Goal: Information Seeking & Learning: Learn about a topic

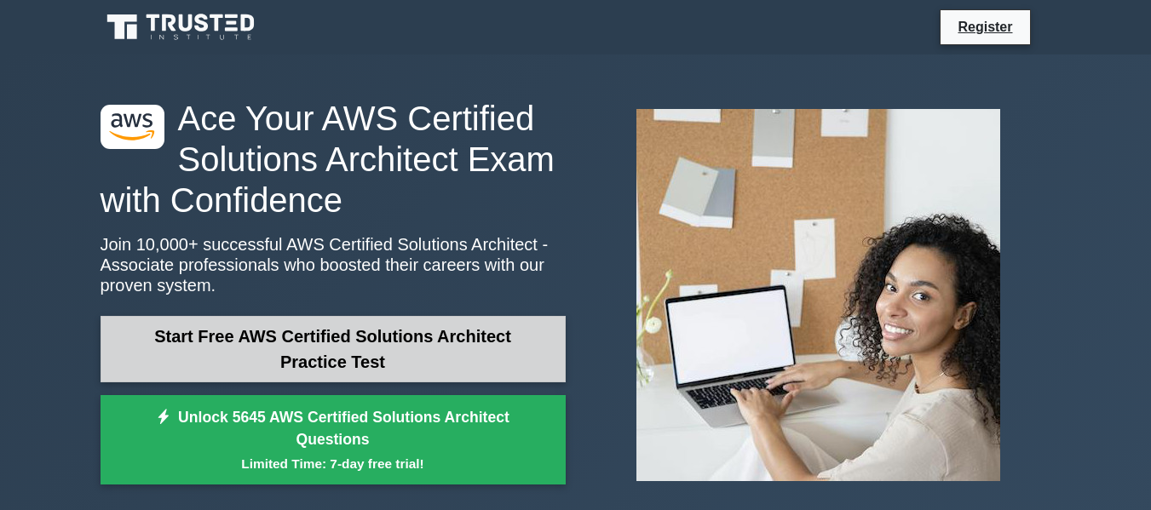
click at [371, 341] on link "Start Free AWS Certified Solutions Architect Practice Test" at bounding box center [333, 349] width 465 height 66
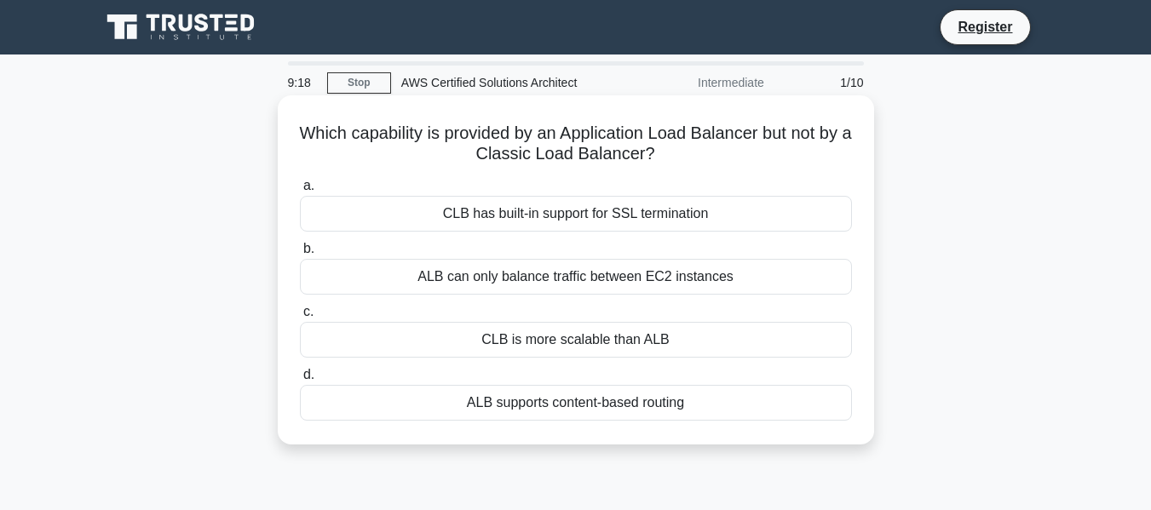
click at [500, 404] on div "ALB supports content-based routing" at bounding box center [576, 403] width 552 height 36
click at [300, 381] on input "d. ALB supports content-based routing" at bounding box center [300, 375] width 0 height 11
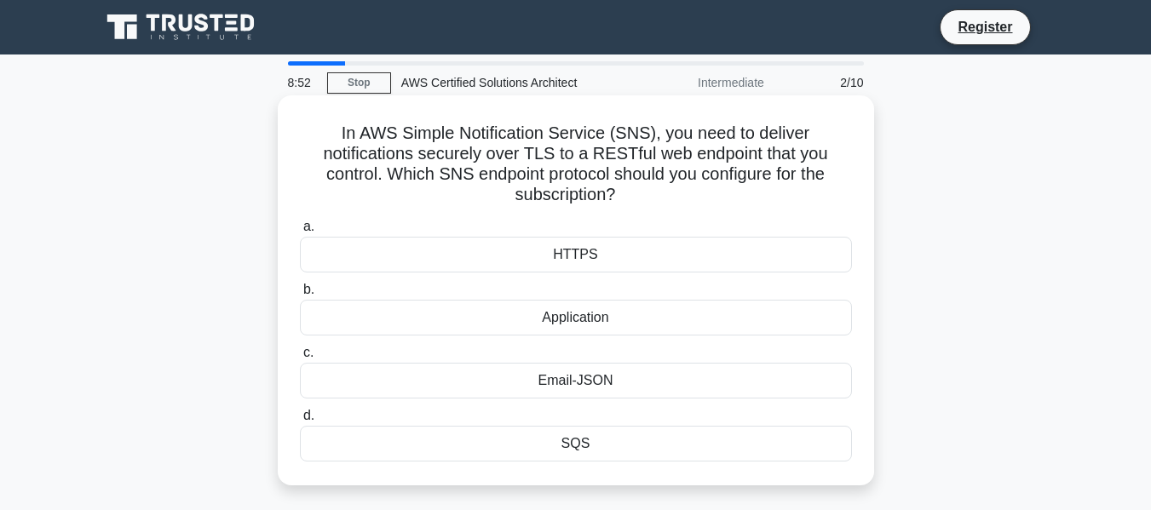
click at [696, 256] on div "HTTPS" at bounding box center [576, 255] width 552 height 36
click at [300, 233] on input "a. HTTPS" at bounding box center [300, 227] width 0 height 11
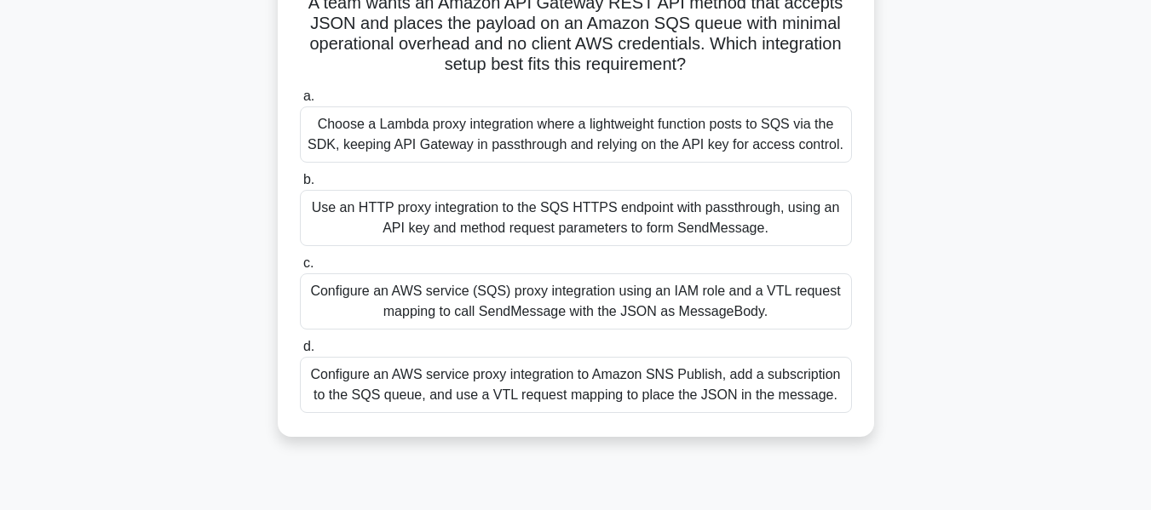
scroll to position [136, 0]
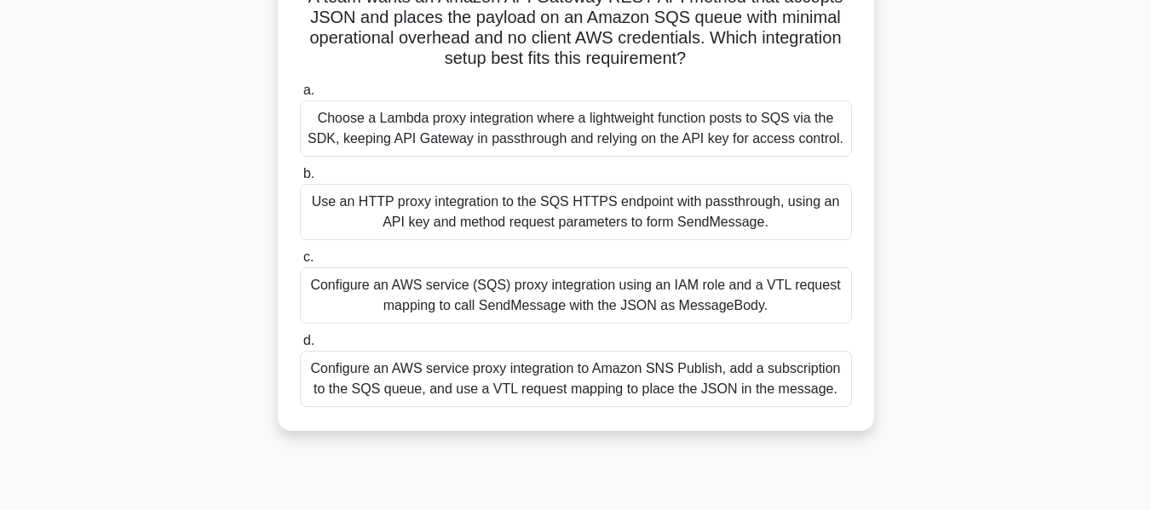
click at [708, 383] on div "Configure an AWS service proxy integration to Amazon SNS Publish, add a subscri…" at bounding box center [576, 379] width 552 height 56
click at [300, 347] on input "d. Configure an AWS service proxy integration to Amazon SNS Publish, add a subs…" at bounding box center [300, 341] width 0 height 11
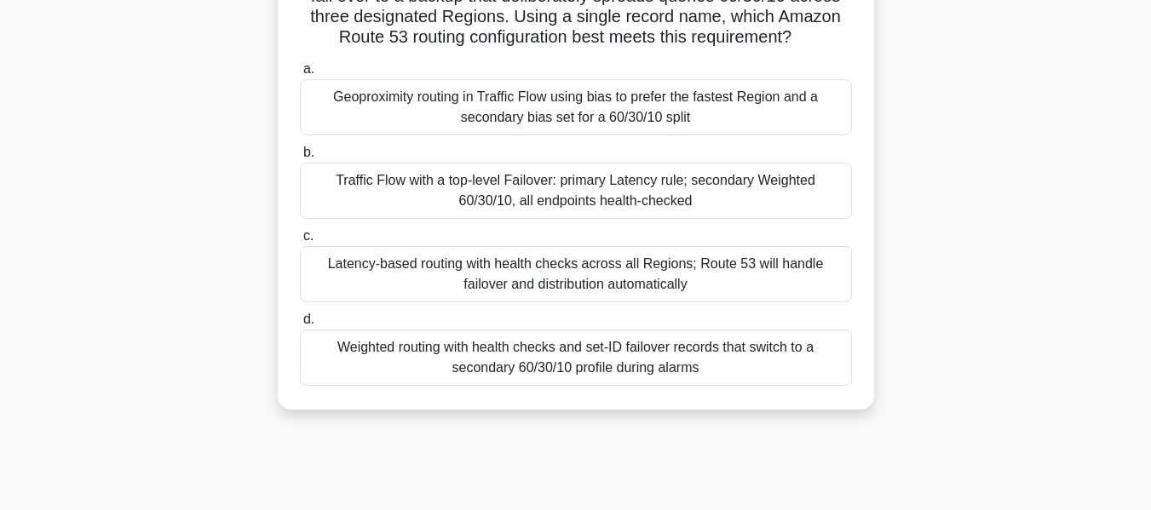
scroll to position [204, 0]
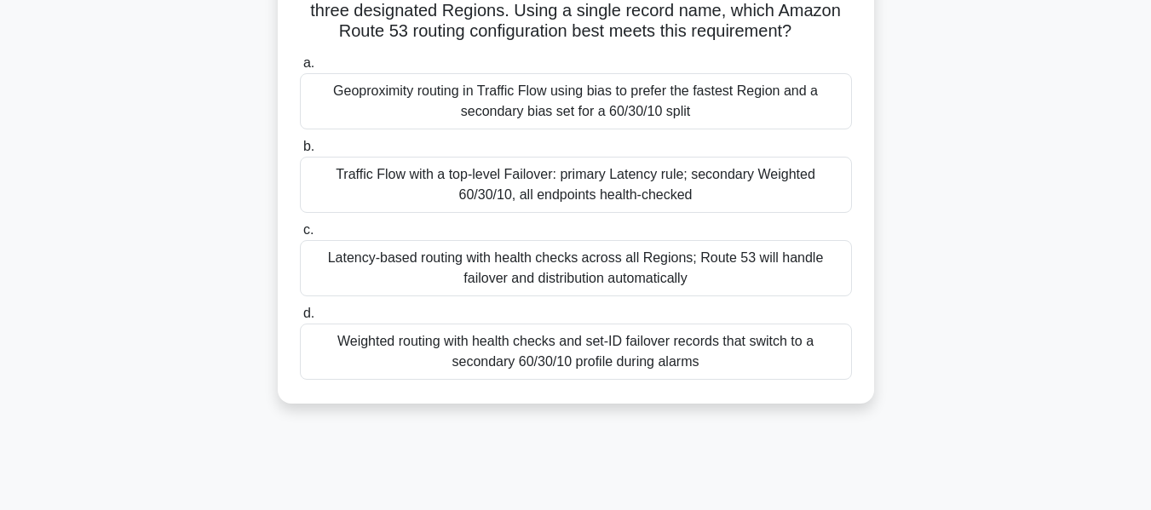
click at [538, 211] on div "Traffic Flow with a top-level Failover: primary Latency rule; secondary Weighte…" at bounding box center [576, 185] width 552 height 56
click at [300, 153] on input "b. Traffic Flow with a top-level Failover: primary Latency rule; secondary Weig…" at bounding box center [300, 146] width 0 height 11
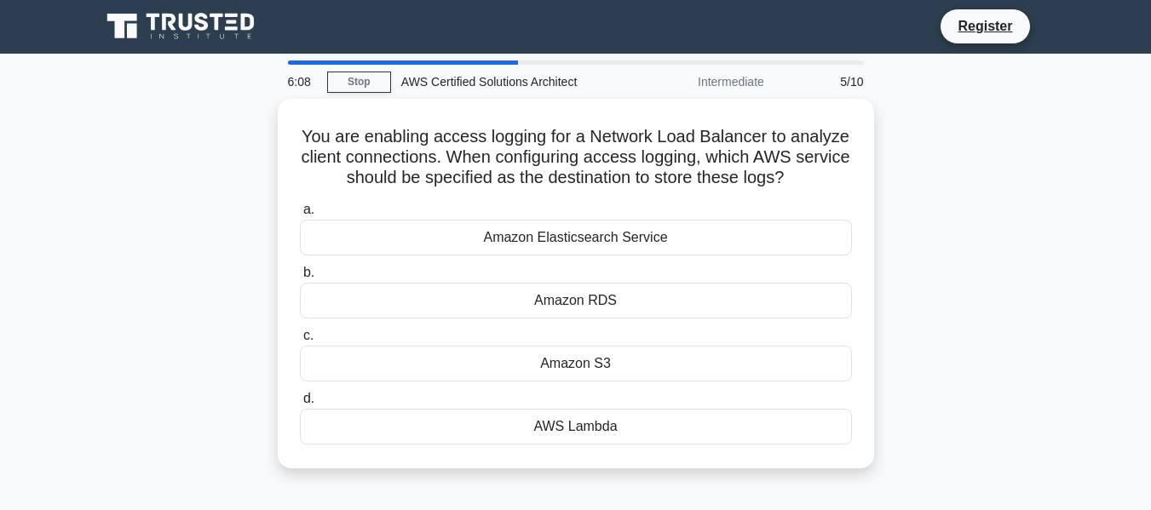
scroll to position [0, 0]
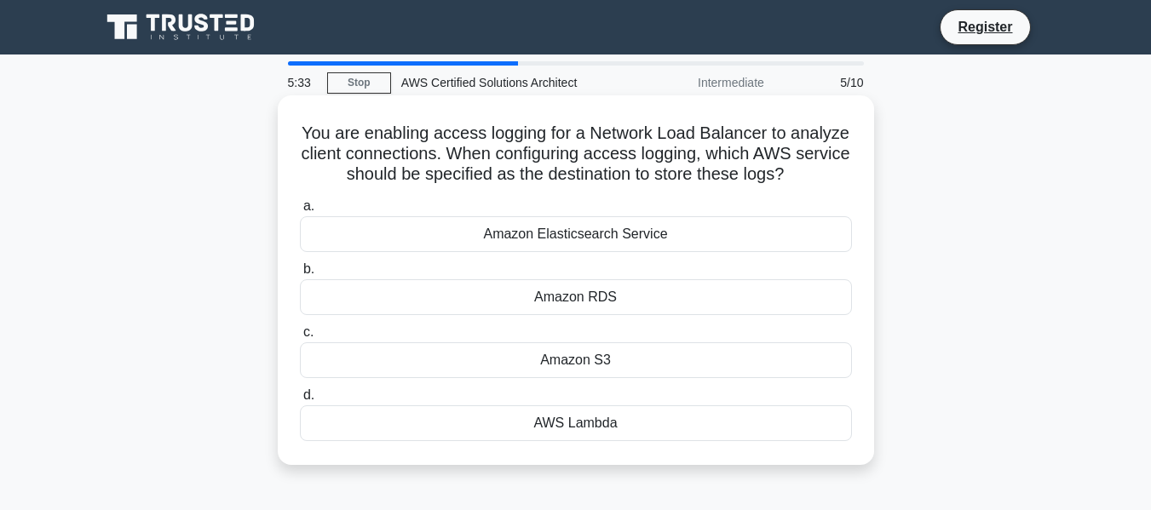
click at [587, 359] on div "Amazon S3" at bounding box center [576, 361] width 552 height 36
click at [300, 338] on input "c. Amazon S3" at bounding box center [300, 332] width 0 height 11
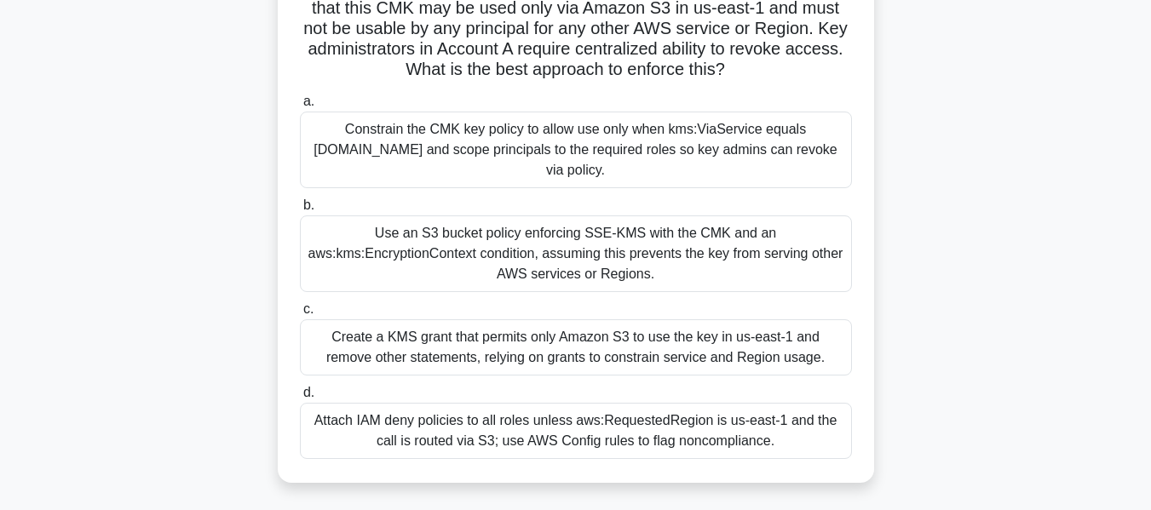
scroll to position [204, 0]
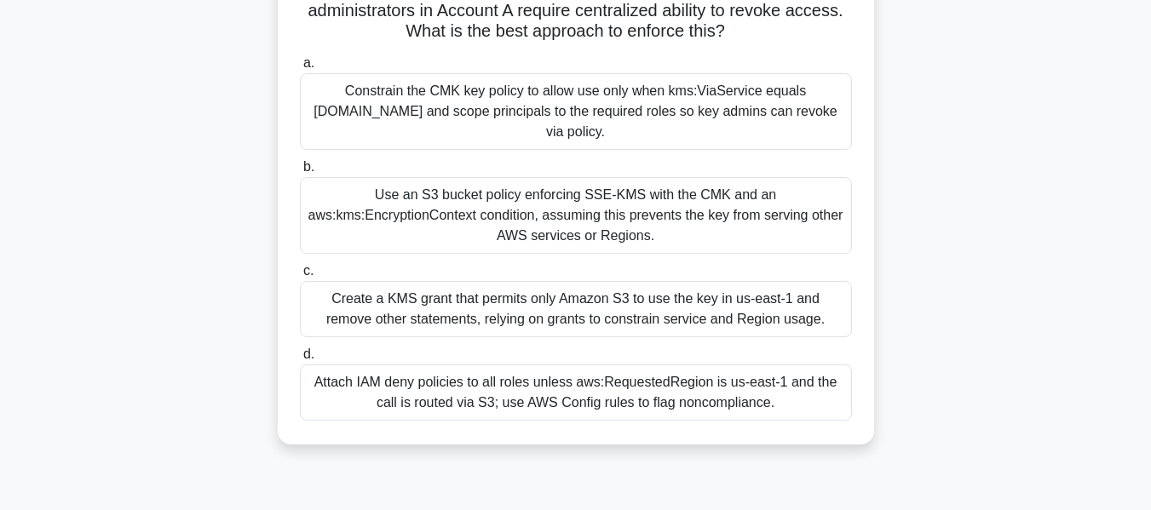
click at [401, 107] on div "Constrain the CMK key policy to allow use only when kms:ViaService equals [DOMA…" at bounding box center [576, 111] width 552 height 77
click at [300, 69] on input "a. Constrain the CMK key policy to allow use only when kms:ViaService equals [D…" at bounding box center [300, 63] width 0 height 11
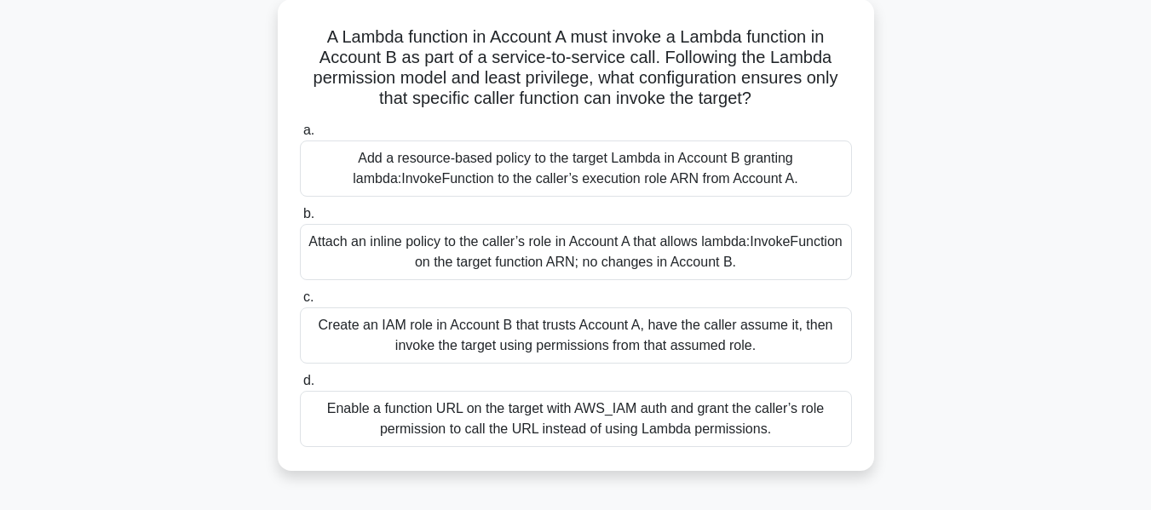
scroll to position [102, 0]
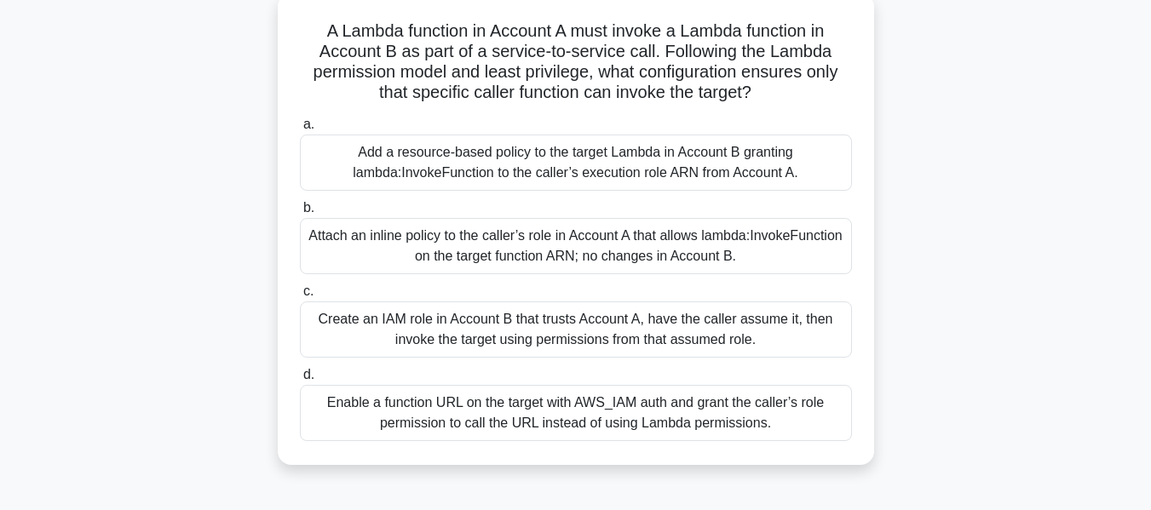
click at [443, 324] on div "Create an IAM role in Account B that trusts Account A, have the caller assume i…" at bounding box center [576, 330] width 552 height 56
click at [300, 297] on input "c. Create an IAM role in Account B that trusts Account A, have the caller assum…" at bounding box center [300, 291] width 0 height 11
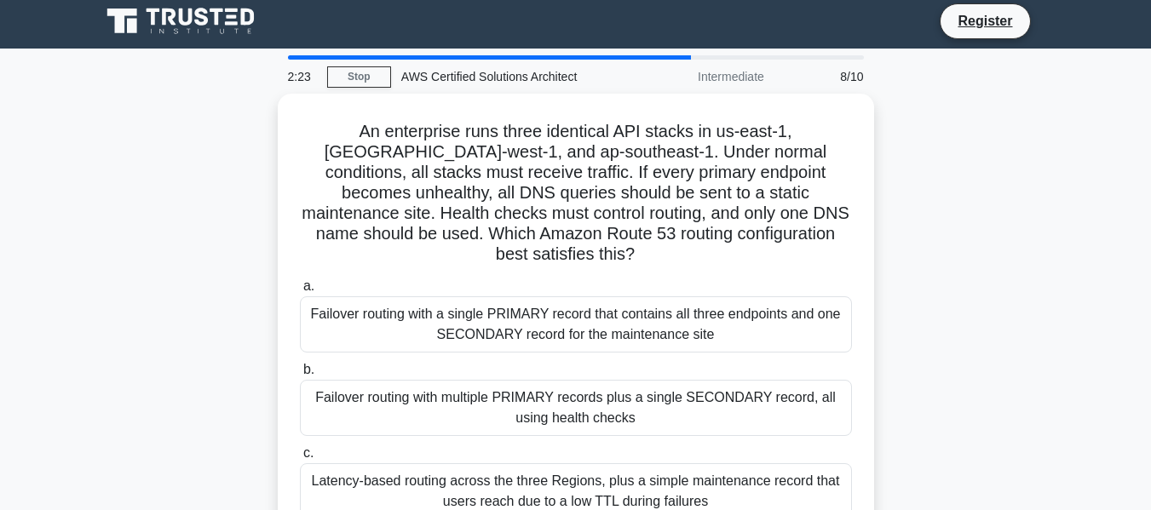
scroll to position [0, 0]
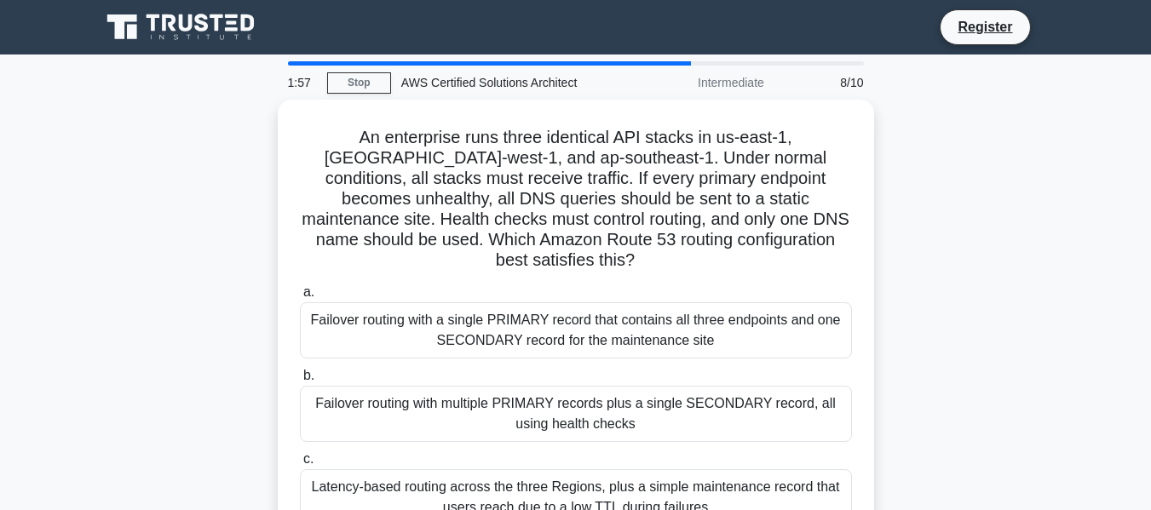
click at [156, 261] on div "An enterprise runs three identical API stacks in us-east-1, [GEOGRAPHIC_DATA]-w…" at bounding box center [575, 377] width 971 height 554
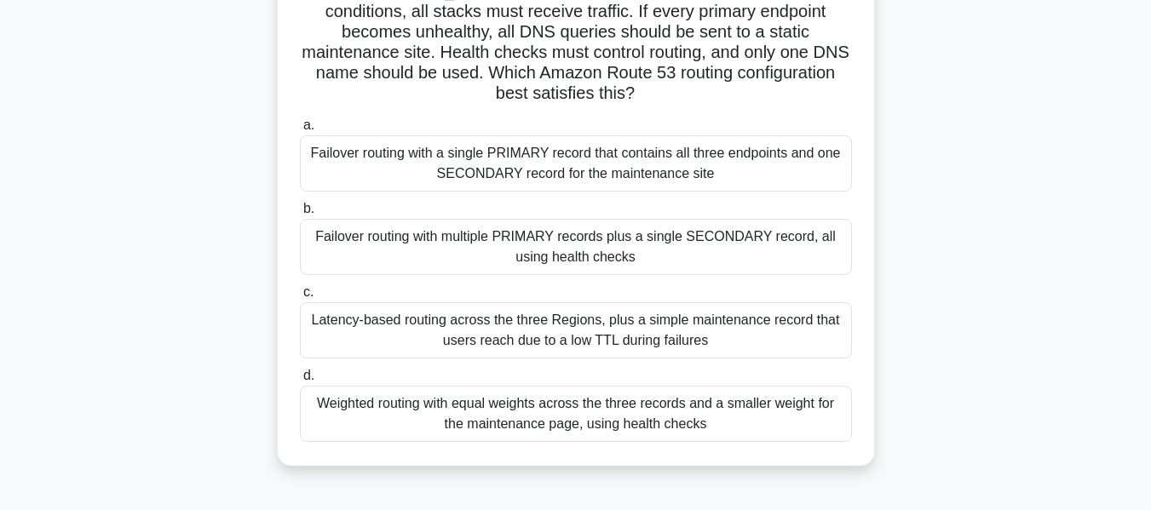
scroll to position [170, 0]
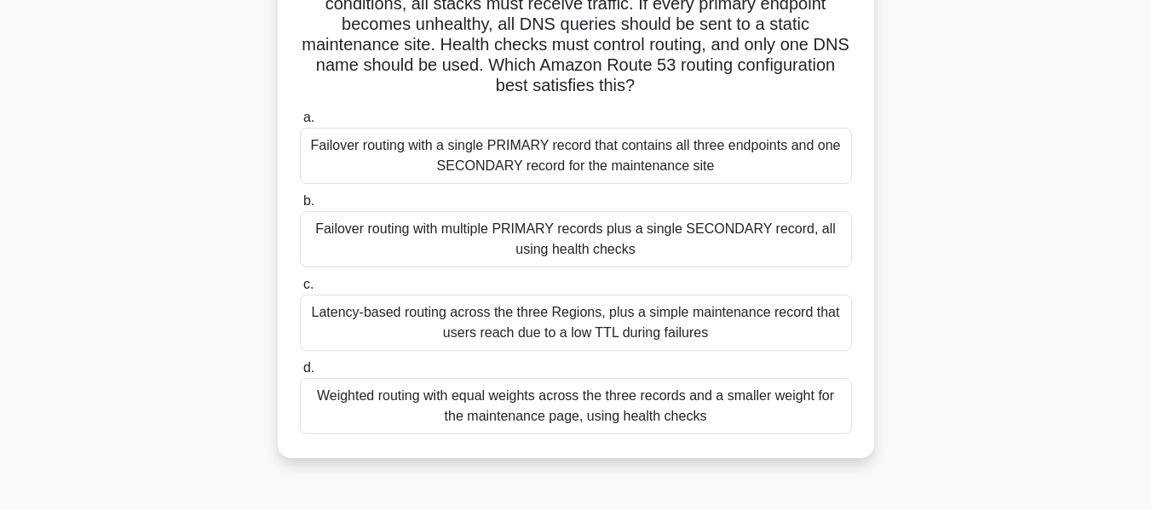
click at [573, 222] on div "Failover routing with multiple PRIMARY records plus a single SECONDARY record, …" at bounding box center [576, 239] width 552 height 56
click at [300, 207] on input "b. Failover routing with multiple PRIMARY records plus a single SECONDARY recor…" at bounding box center [300, 201] width 0 height 11
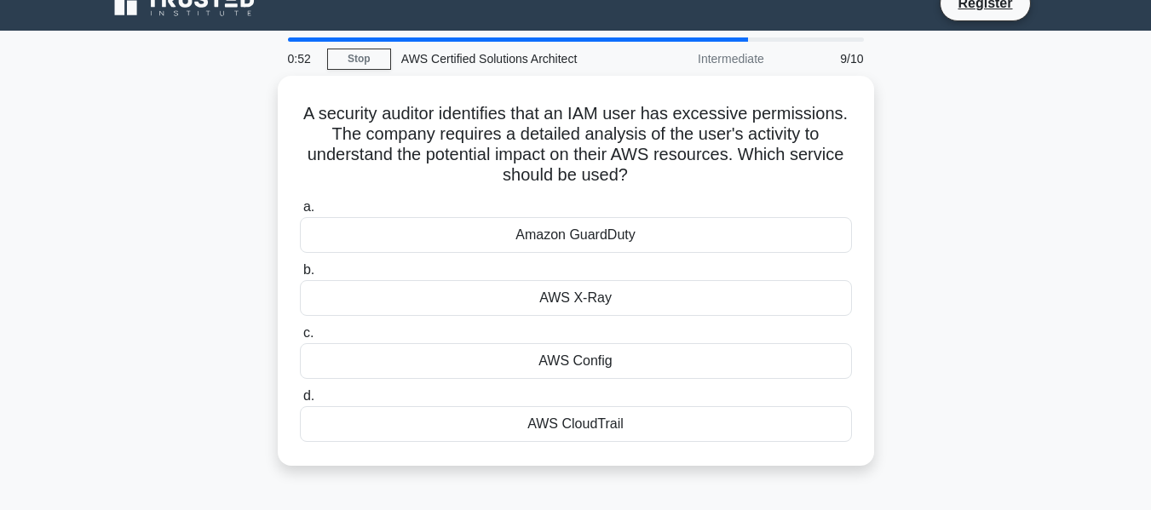
scroll to position [0, 0]
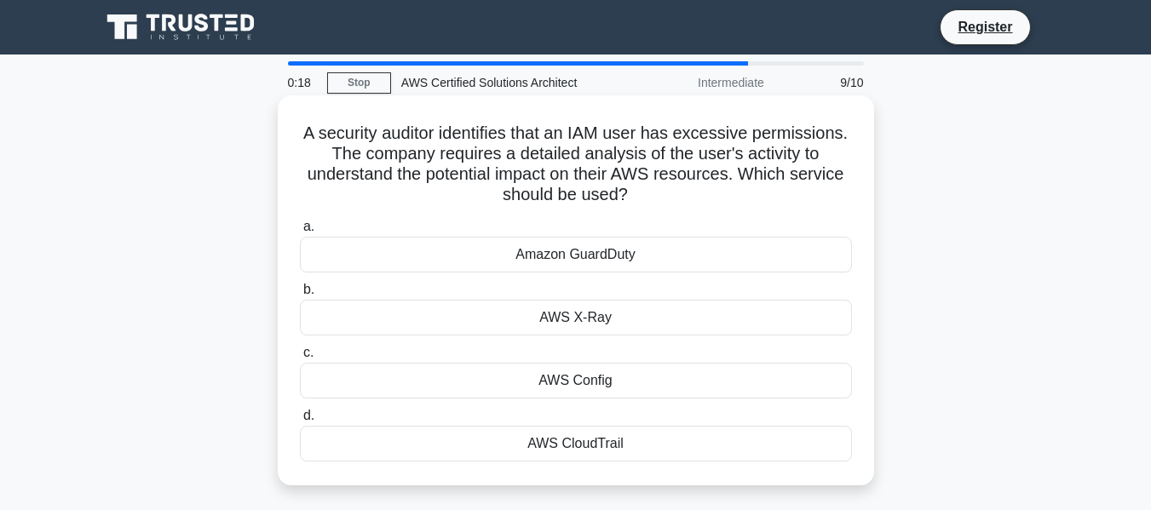
click at [595, 449] on div "AWS CloudTrail" at bounding box center [576, 444] width 552 height 36
click at [300, 422] on input "d. AWS CloudTrail" at bounding box center [300, 416] width 0 height 11
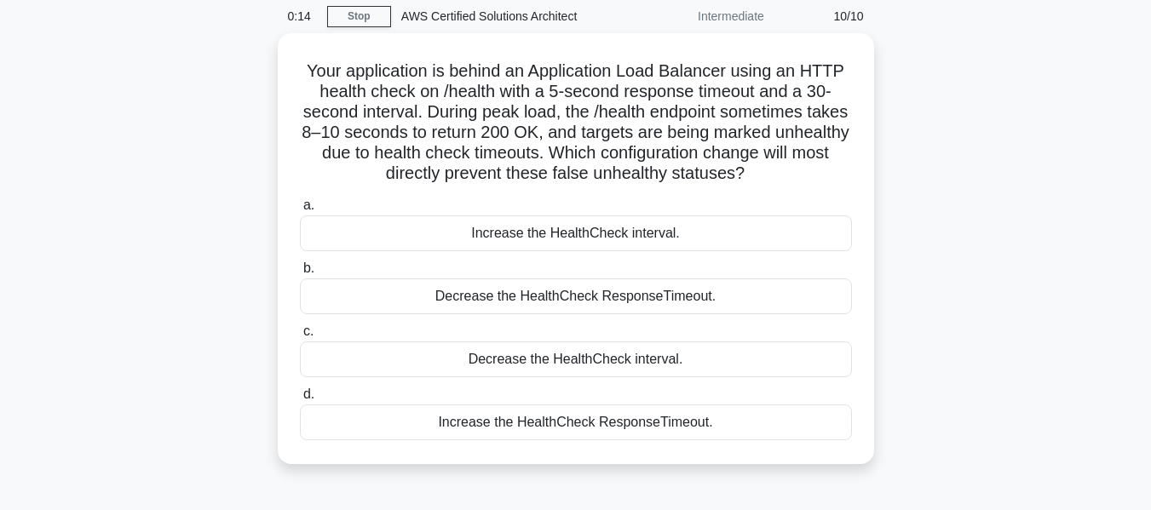
scroll to position [68, 0]
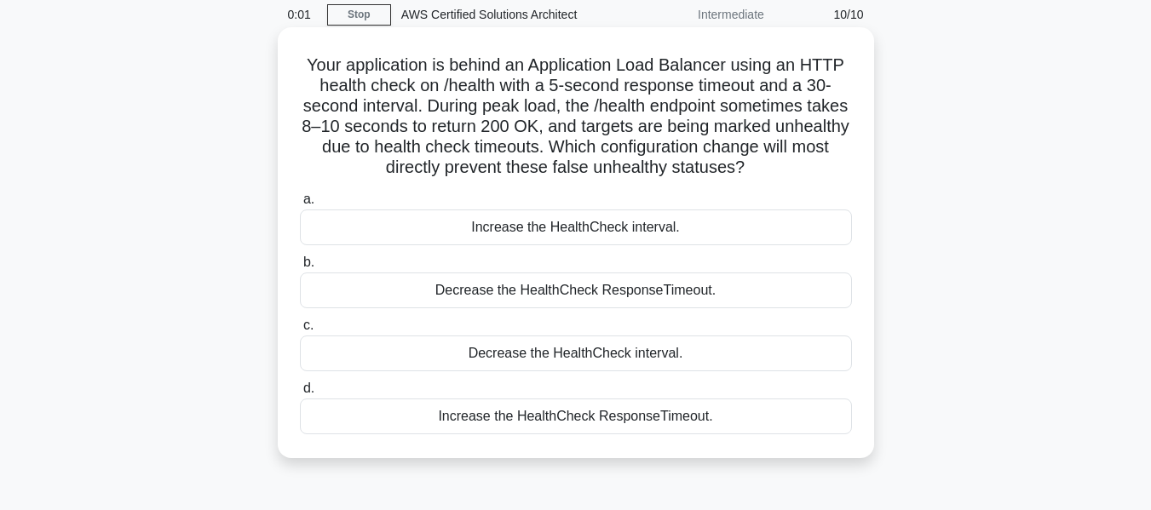
click at [682, 289] on div "Decrease the HealthCheck ResponseTimeout." at bounding box center [576, 291] width 552 height 36
click at [300, 268] on input "b. Decrease the HealthCheck ResponseTimeout." at bounding box center [300, 262] width 0 height 11
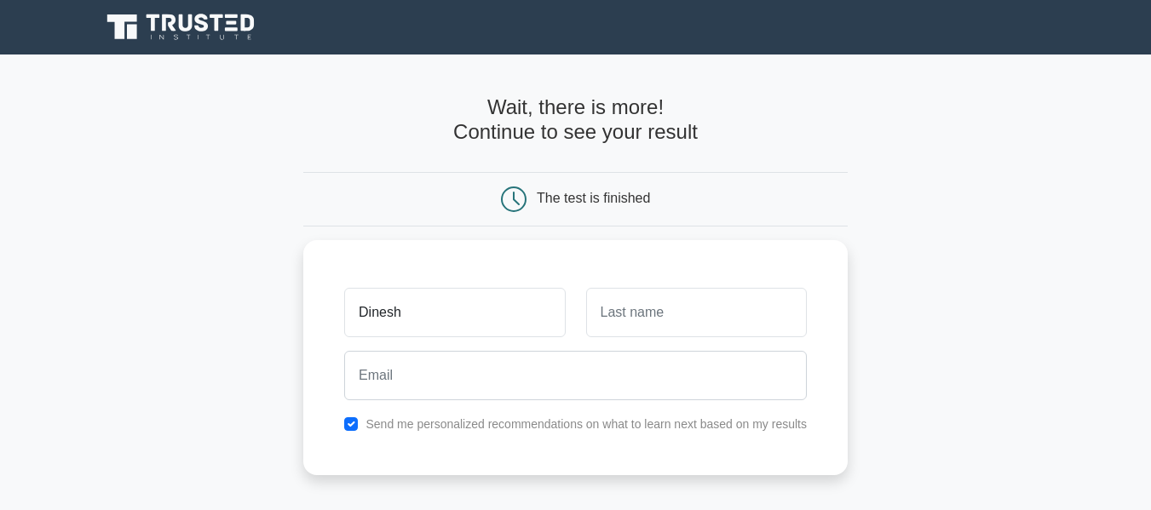
type input "Dinesh"
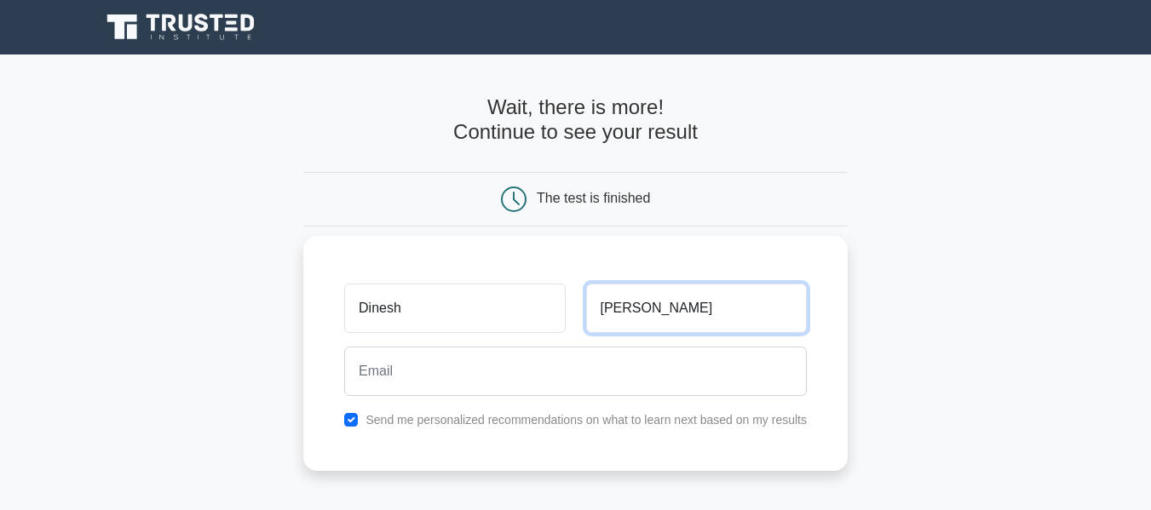
type input "Salwan"
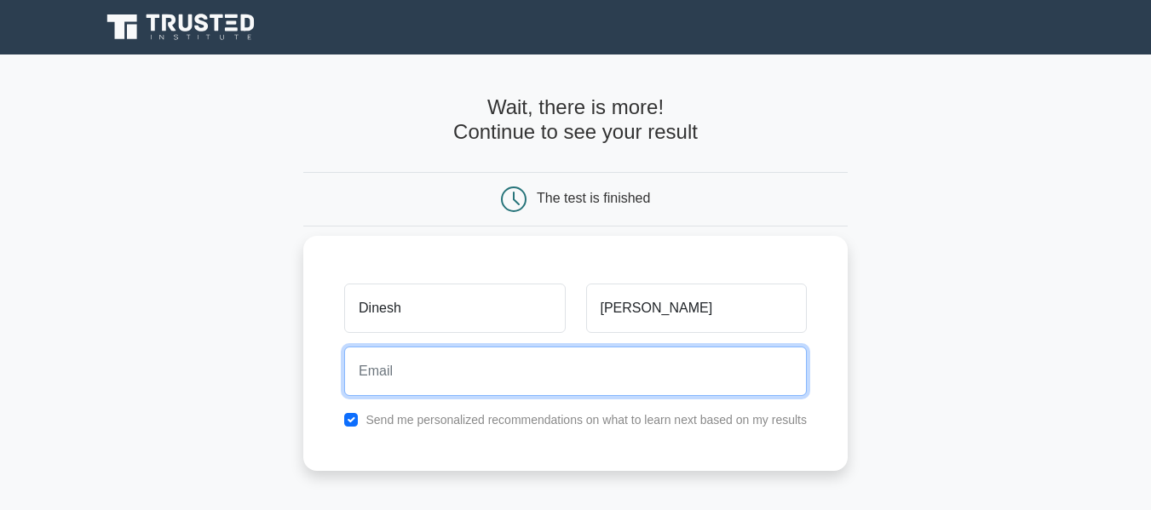
click at [547, 370] on input "email" at bounding box center [575, 371] width 463 height 49
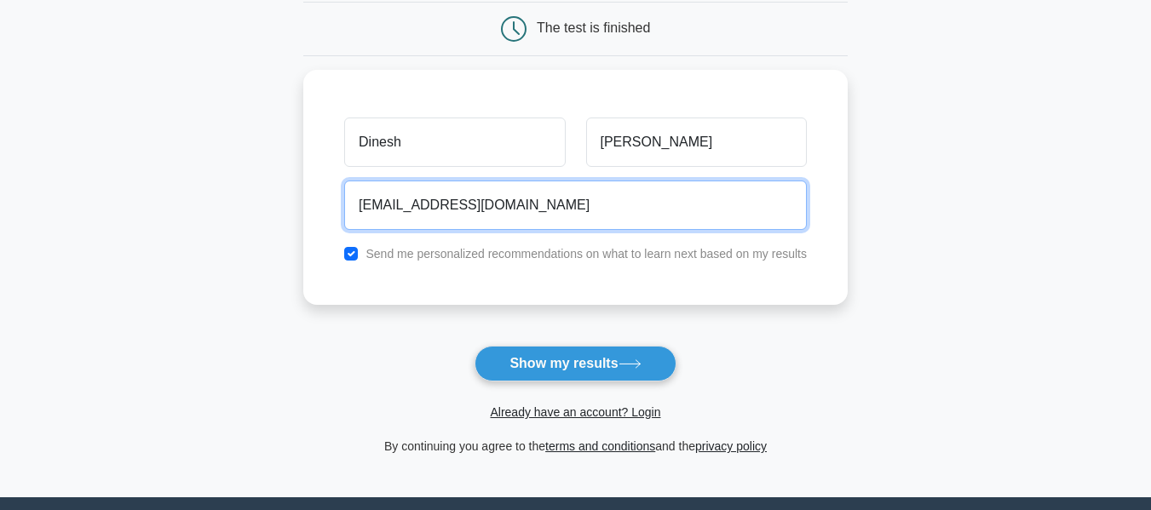
scroll to position [172, 0]
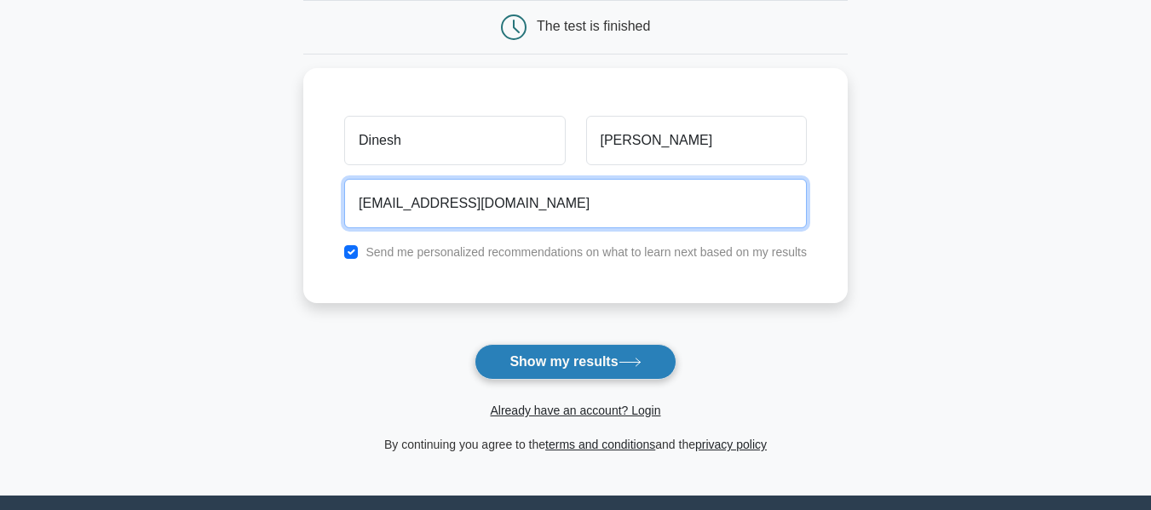
type input "salwand@gmail.com"
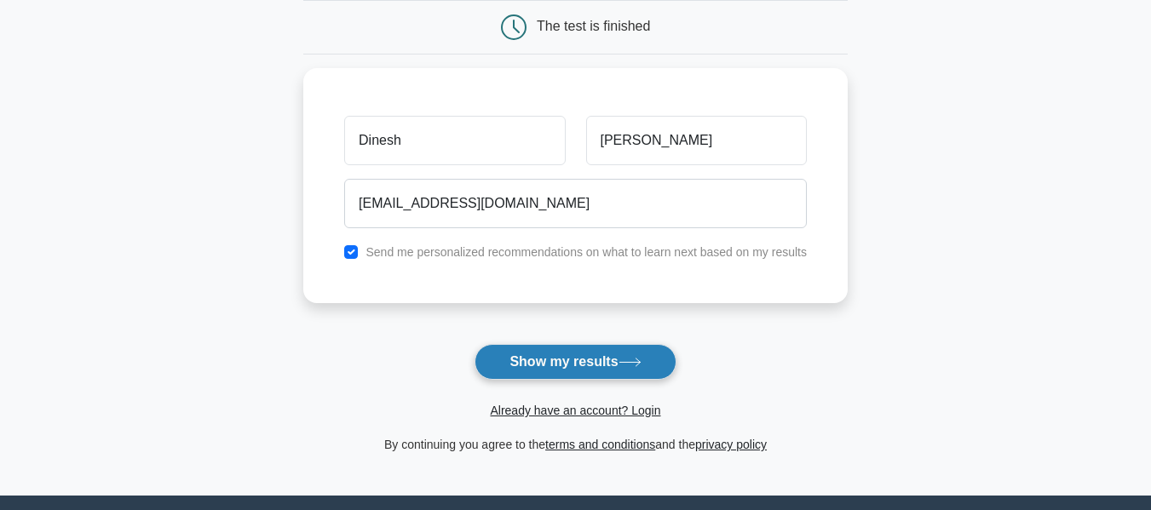
click at [579, 361] on button "Show my results" at bounding box center [575, 362] width 201 height 36
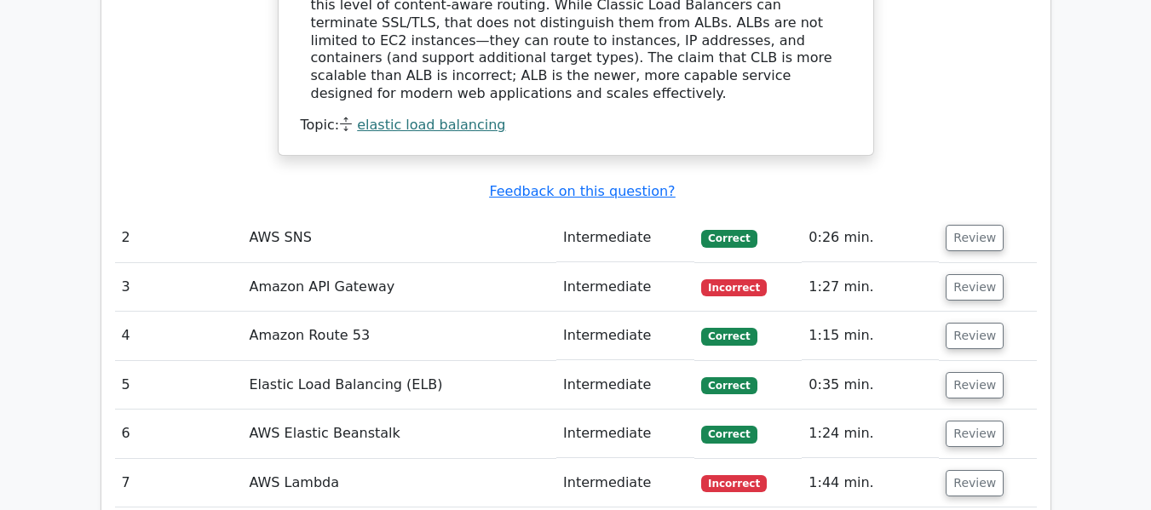
scroll to position [1977, 0]
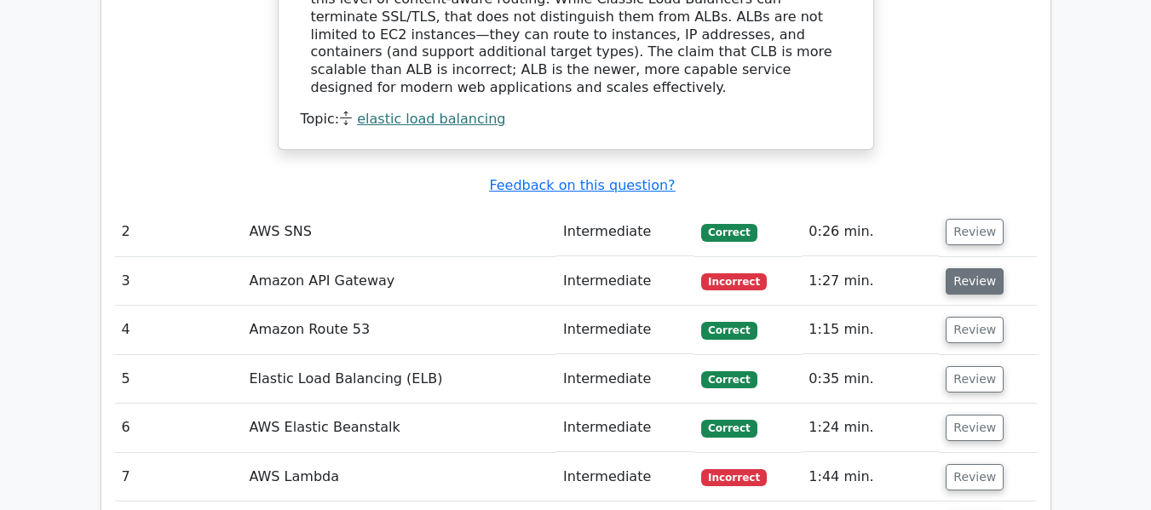
click at [978, 268] on button "Review" at bounding box center [975, 281] width 58 height 26
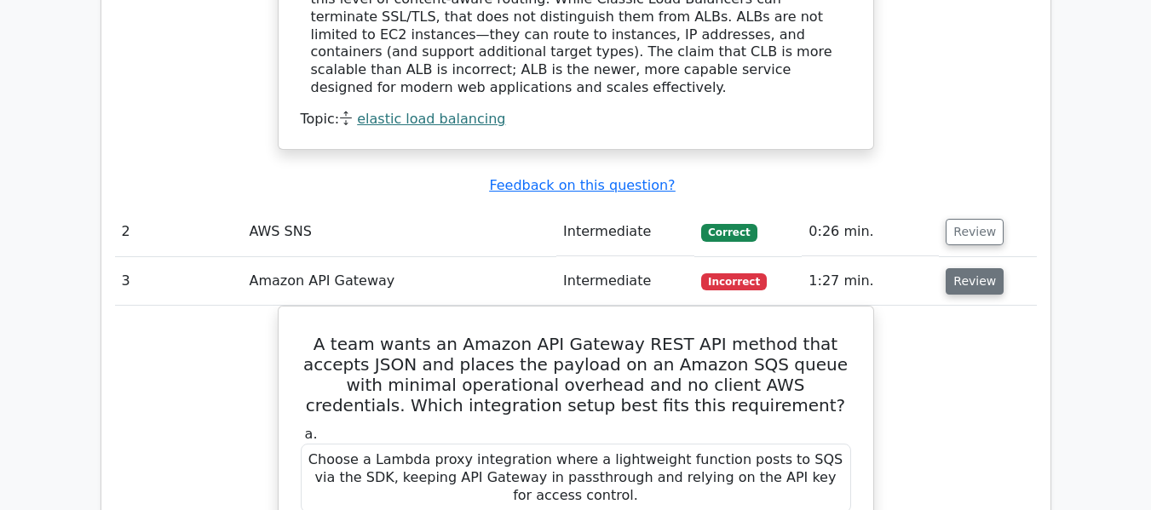
click at [978, 268] on button "Review" at bounding box center [975, 281] width 58 height 26
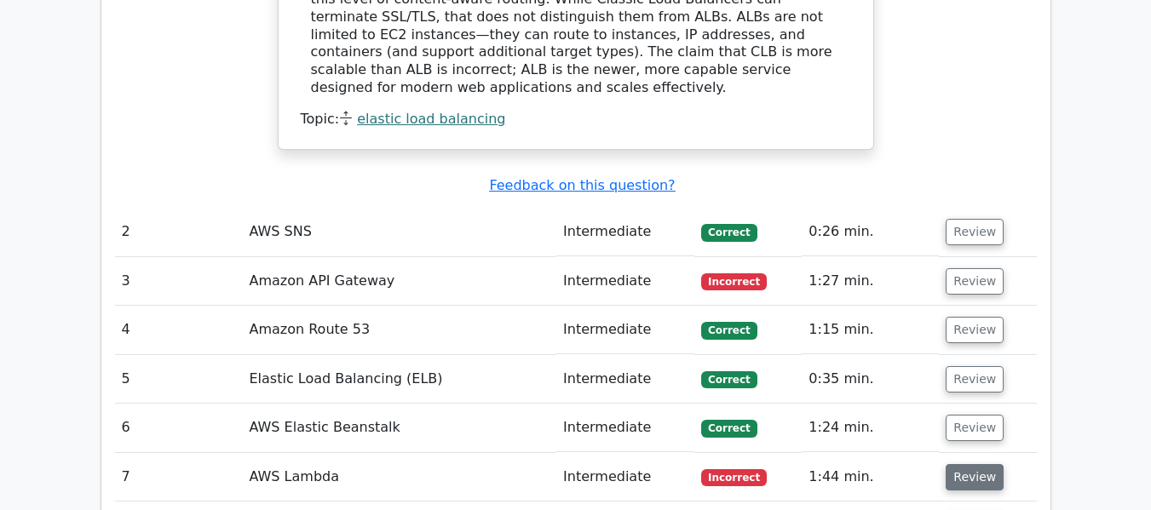
click at [955, 464] on button "Review" at bounding box center [975, 477] width 58 height 26
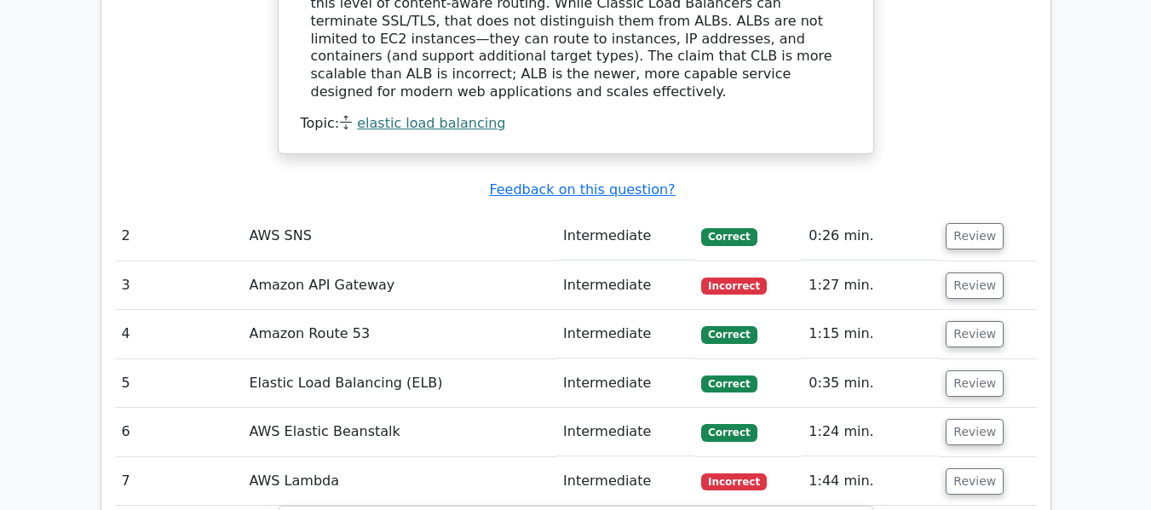
click at [1078, 249] on main ".st0{fill:#252F3E;} .st1{fill-rule:evenodd;clip-rule:evenodd;fill:#FF9900;} Go …" at bounding box center [575, 233] width 1151 height 4310
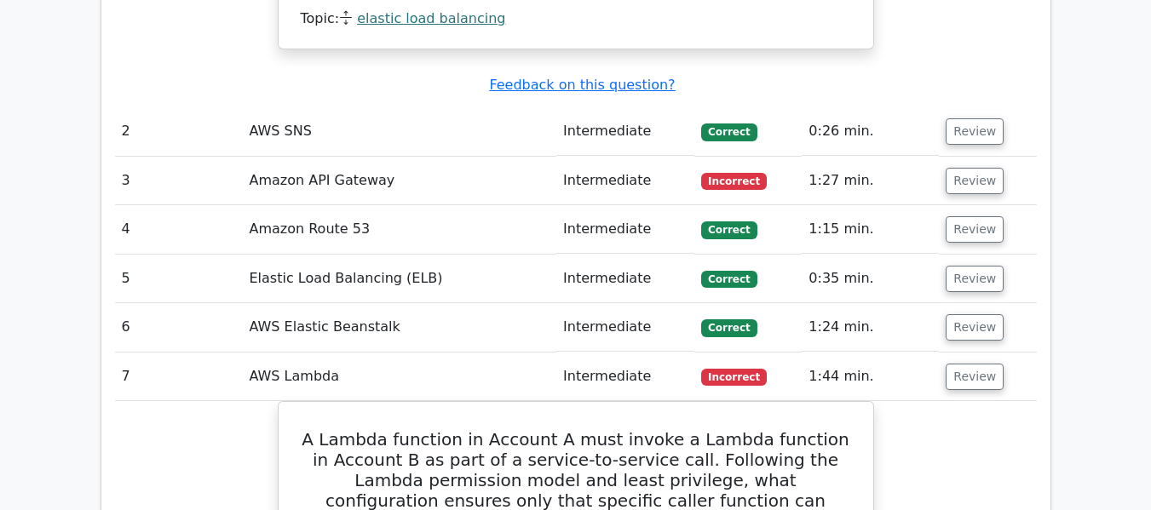
scroll to position [2079, 0]
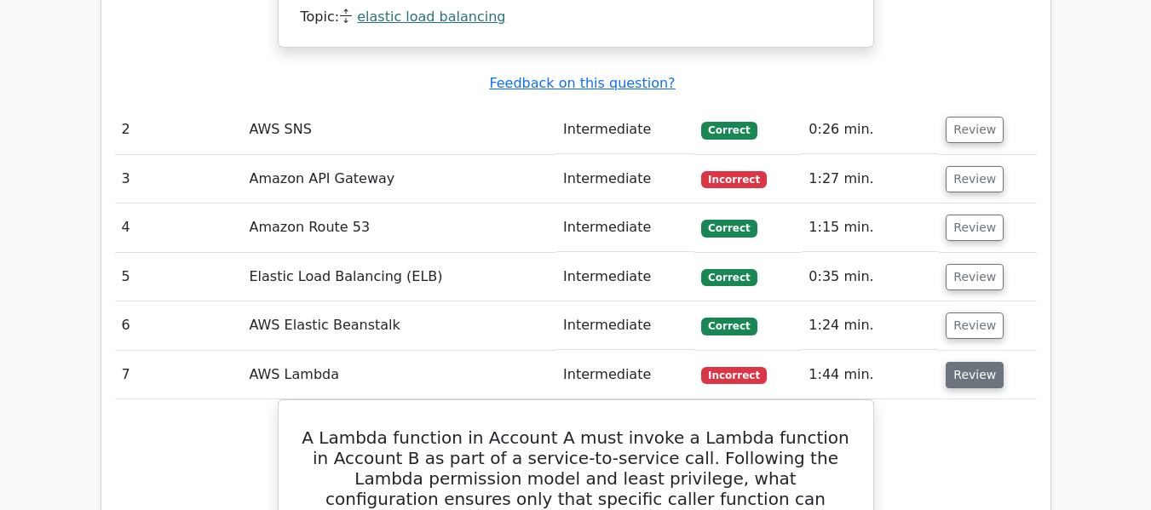
click at [956, 362] on button "Review" at bounding box center [975, 375] width 58 height 26
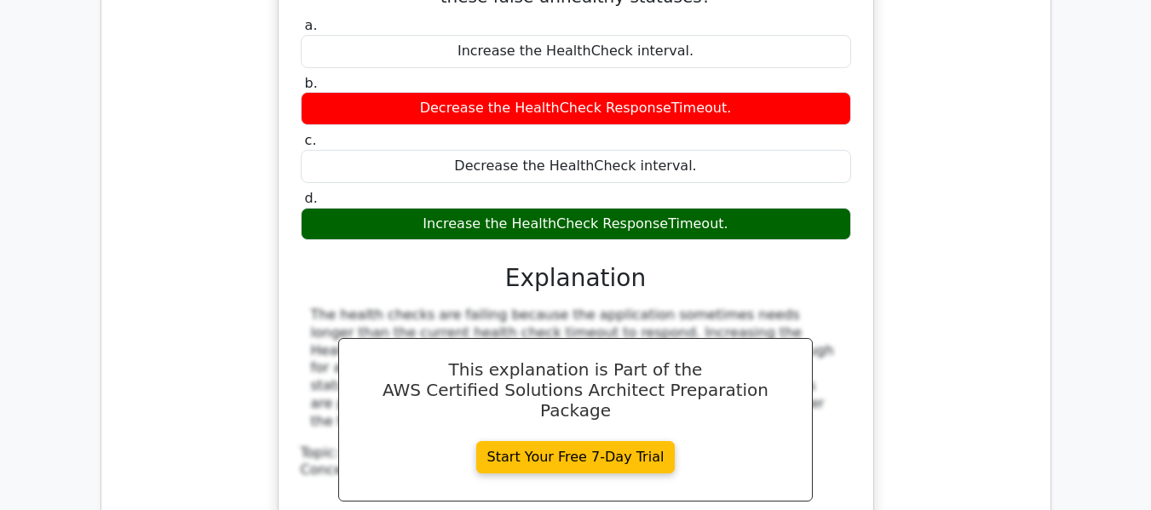
scroll to position [2761, 0]
